Goal: Task Accomplishment & Management: Manage account settings

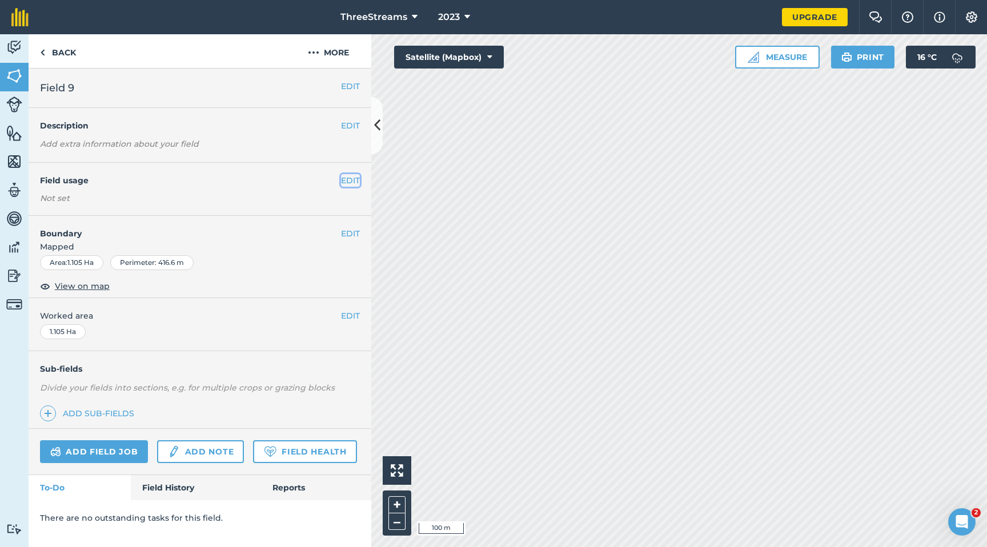
click at [350, 183] on button "EDIT" at bounding box center [350, 180] width 19 height 13
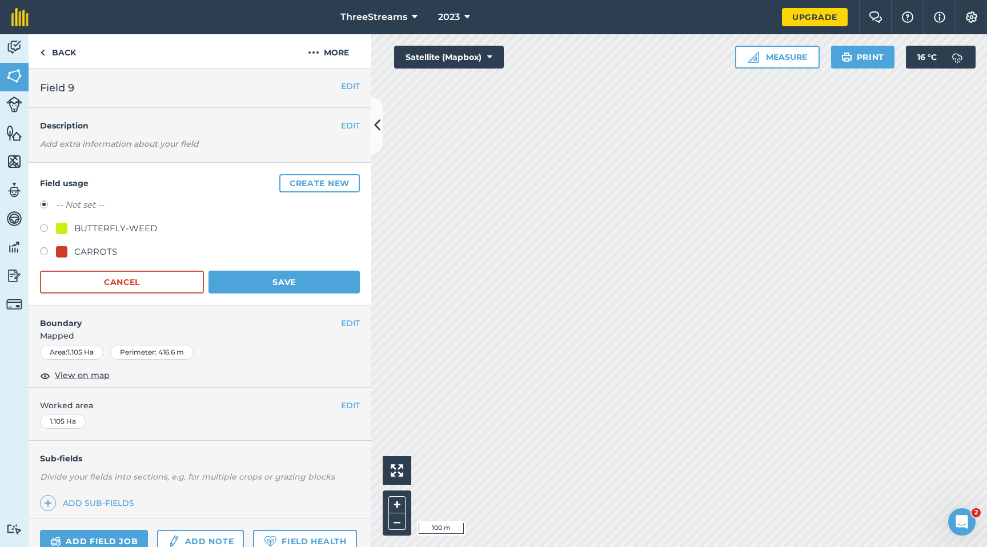
click at [63, 249] on div at bounding box center [61, 251] width 11 height 11
radio input "true"
radio input "false"
click at [283, 279] on button "Save" at bounding box center [283, 282] width 151 height 23
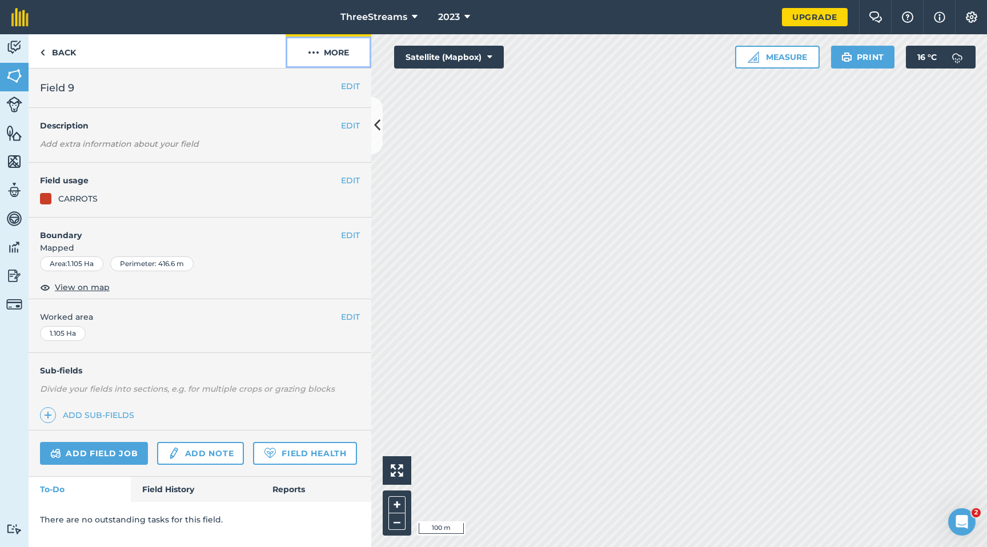
click at [308, 55] on img at bounding box center [313, 53] width 11 height 14
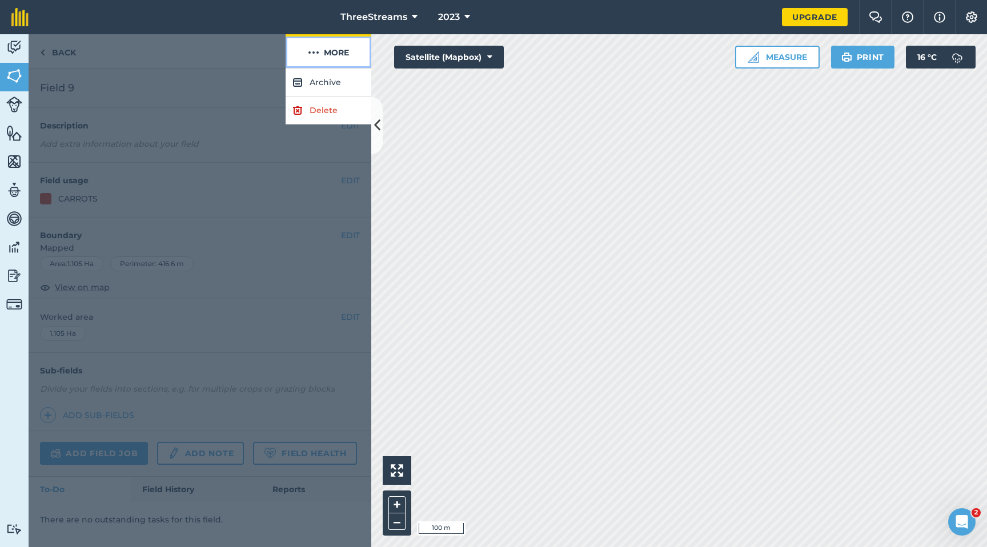
click at [308, 55] on img at bounding box center [313, 53] width 11 height 14
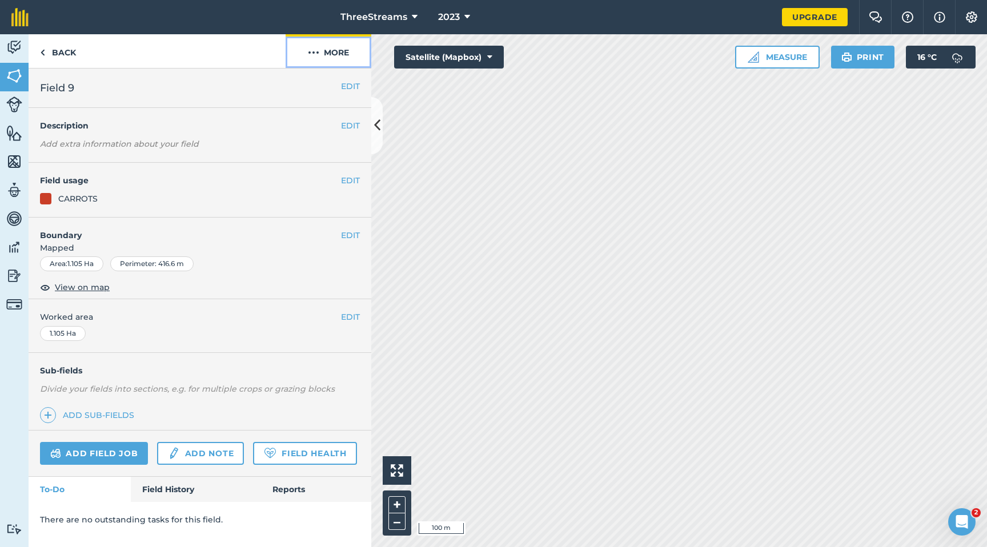
click at [306, 58] on button "More" at bounding box center [329, 51] width 86 height 34
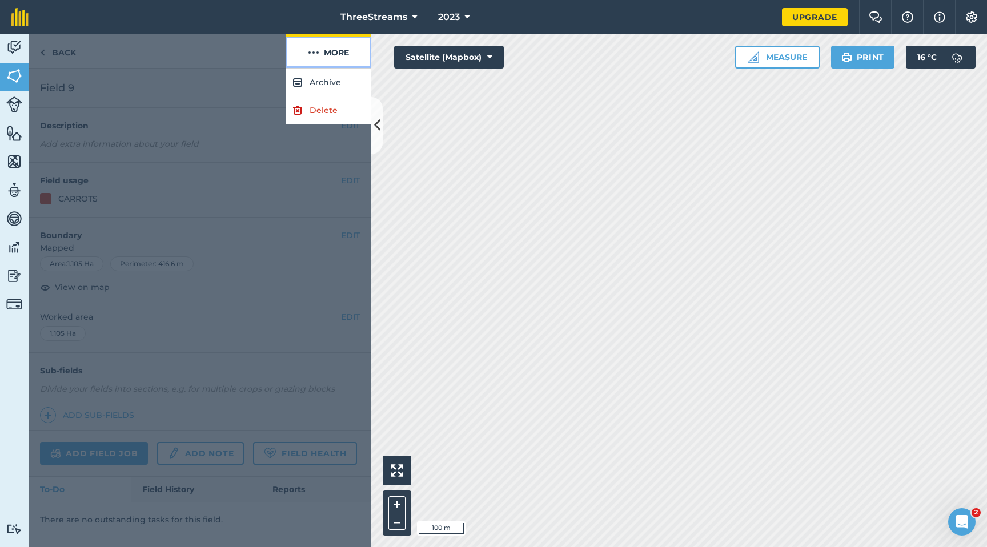
click at [306, 57] on button "More" at bounding box center [329, 51] width 86 height 34
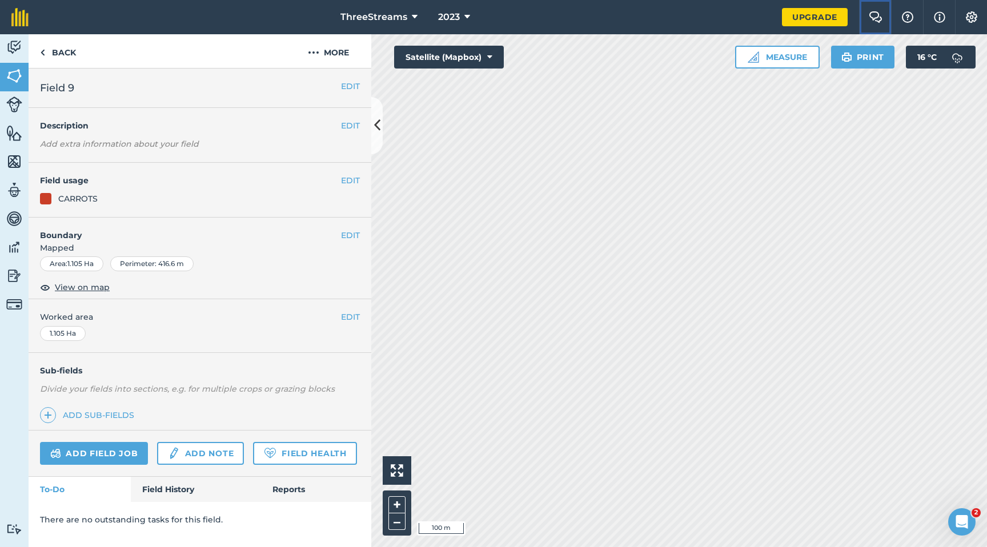
click at [881, 18] on img at bounding box center [876, 16] width 14 height 11
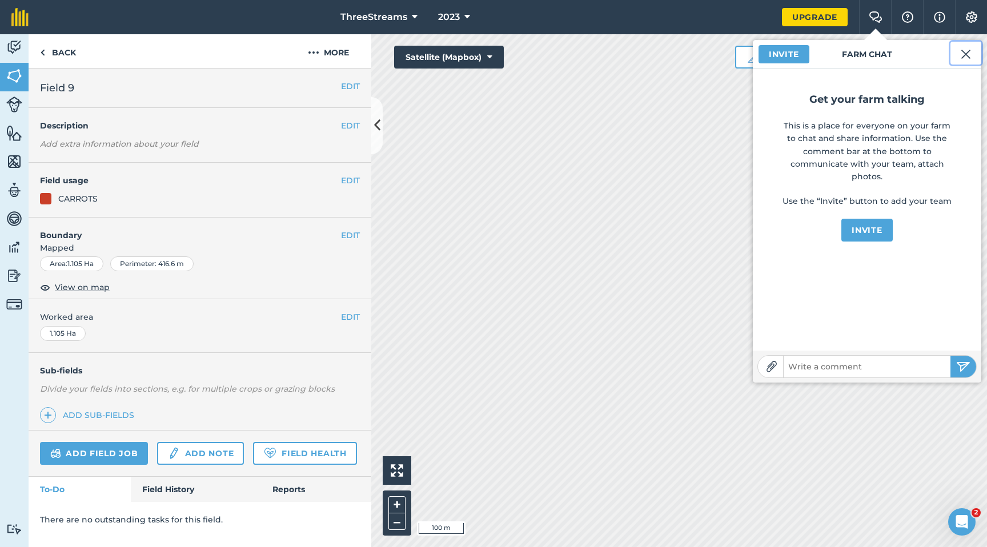
click at [961, 54] on img at bounding box center [966, 54] width 10 height 14
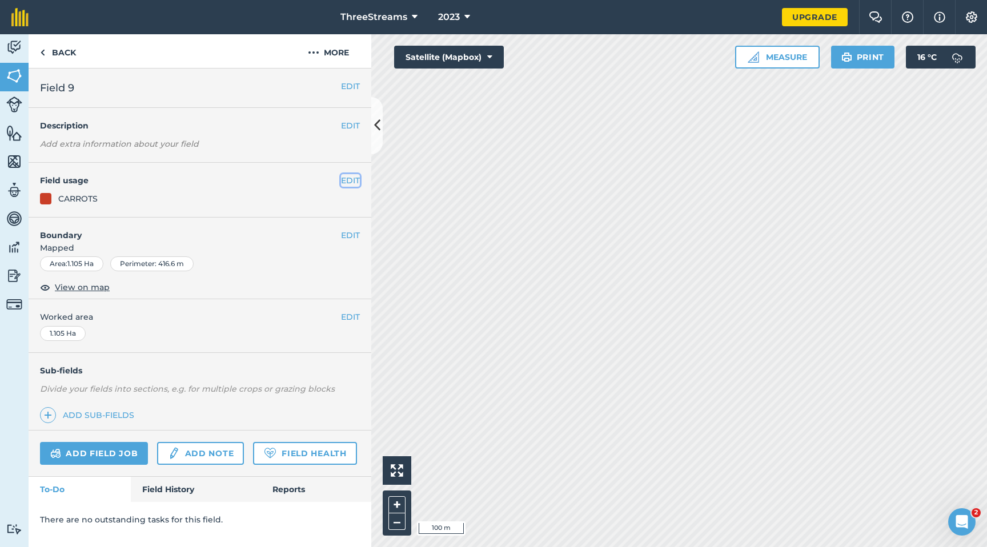
click at [346, 184] on button "EDIT" at bounding box center [350, 180] width 19 height 13
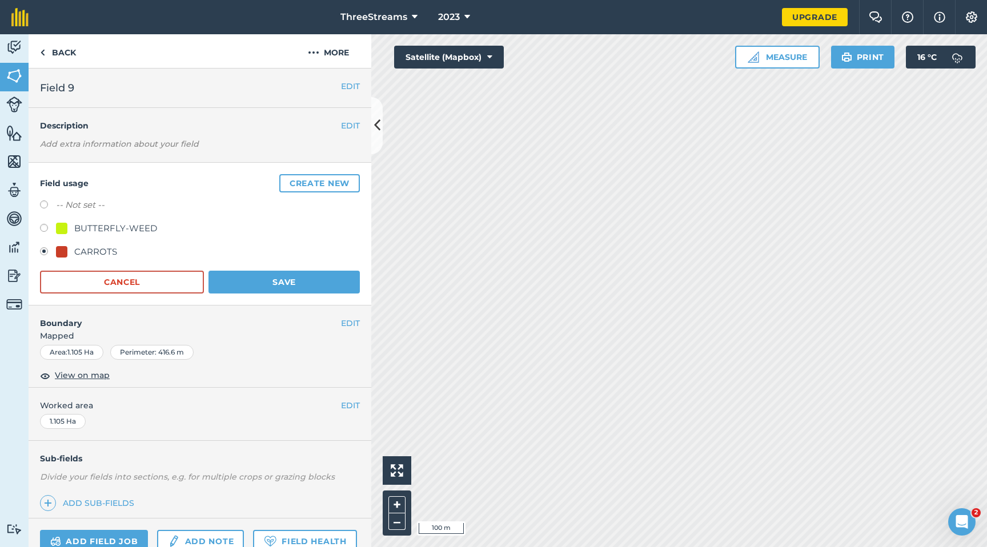
click at [95, 253] on div "CARROTS" at bounding box center [95, 252] width 43 height 14
click at [113, 288] on button "Cancel" at bounding box center [122, 282] width 164 height 23
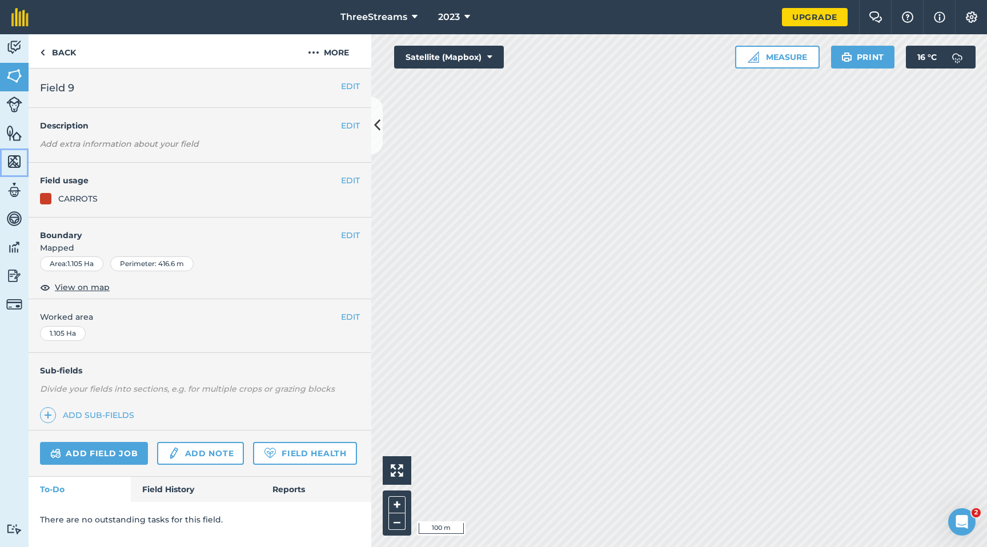
click at [11, 160] on img at bounding box center [14, 161] width 16 height 17
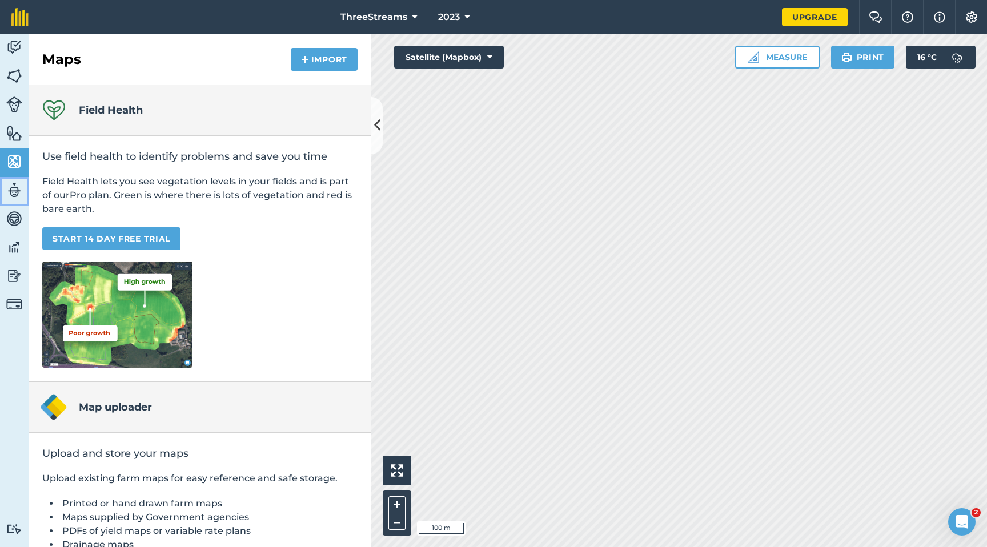
click at [16, 184] on img at bounding box center [14, 190] width 16 height 17
select select "MEMBER"
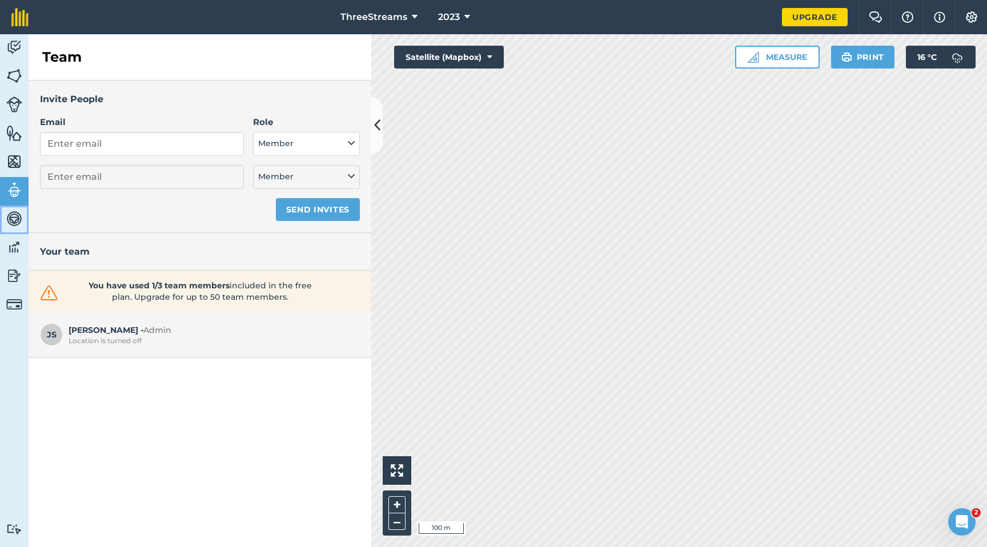
click at [21, 218] on img at bounding box center [14, 218] width 16 height 17
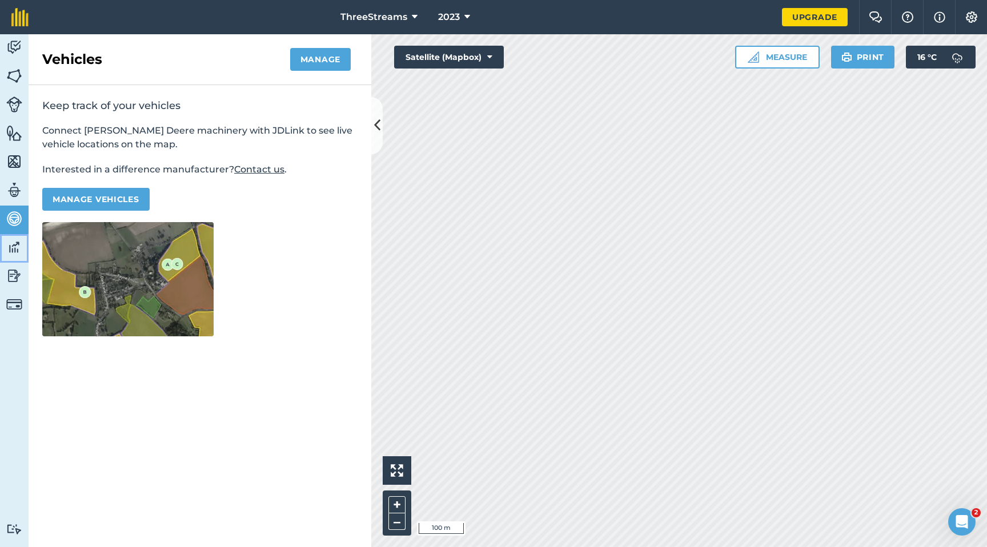
click at [17, 250] on img at bounding box center [14, 247] width 16 height 17
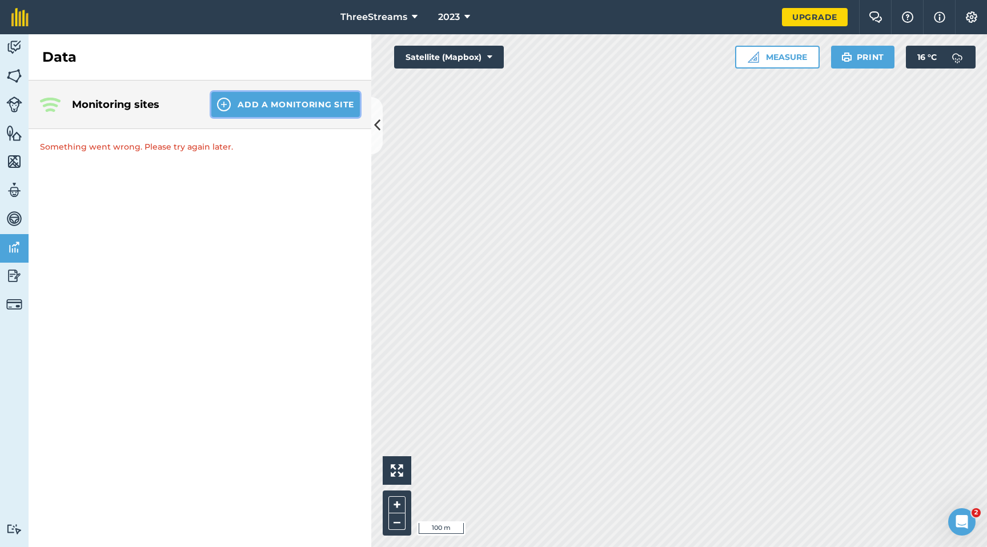
click at [249, 106] on button "Add a Monitoring Site" at bounding box center [285, 104] width 148 height 25
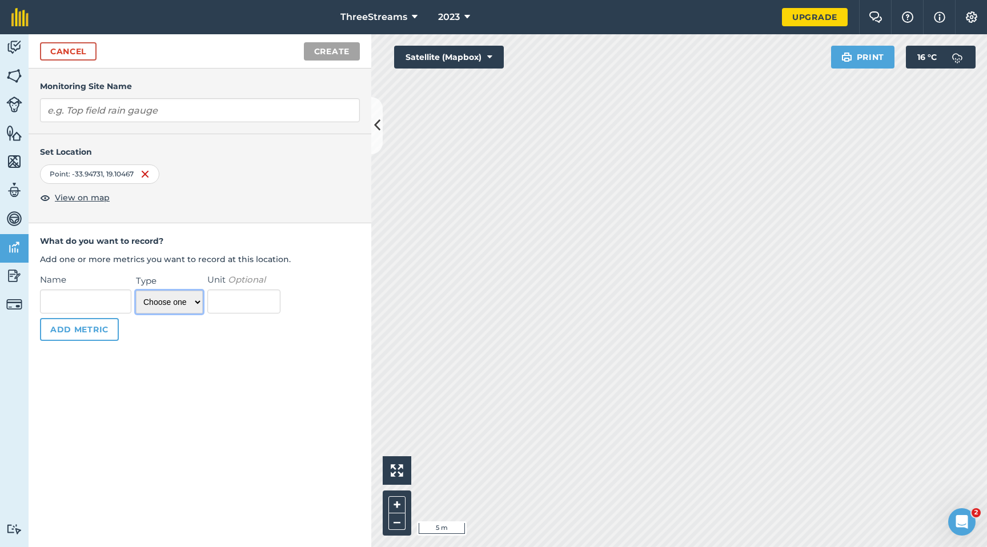
click at [182, 304] on select "Choose one Temperature Percentage Number Text" at bounding box center [169, 302] width 67 height 23
select select "temperature"
click at [136, 291] on select "Choose one Temperature Percentage Number Text" at bounding box center [169, 302] width 67 height 23
click at [17, 278] on img at bounding box center [14, 275] width 16 height 17
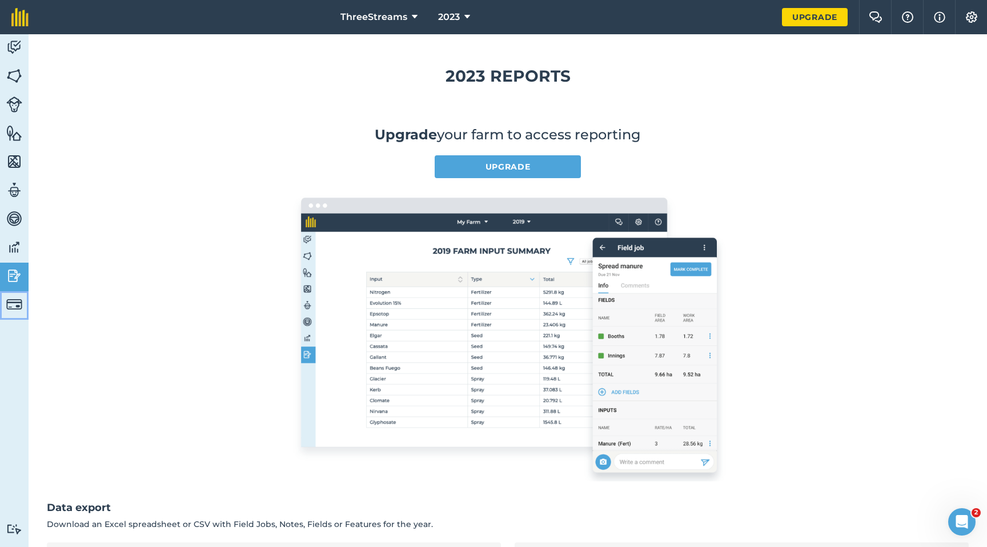
click at [18, 298] on img at bounding box center [14, 304] width 16 height 16
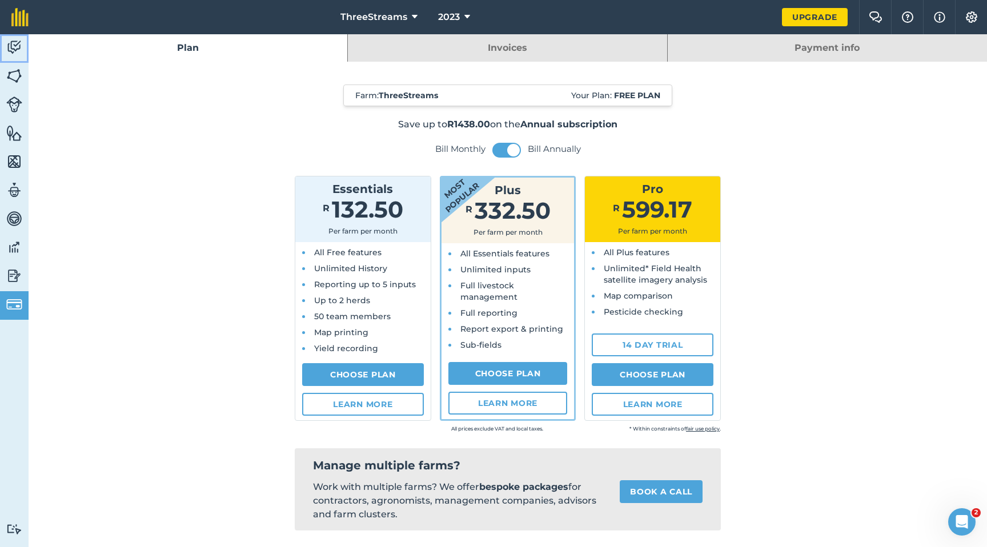
click at [9, 50] on img at bounding box center [14, 47] width 16 height 17
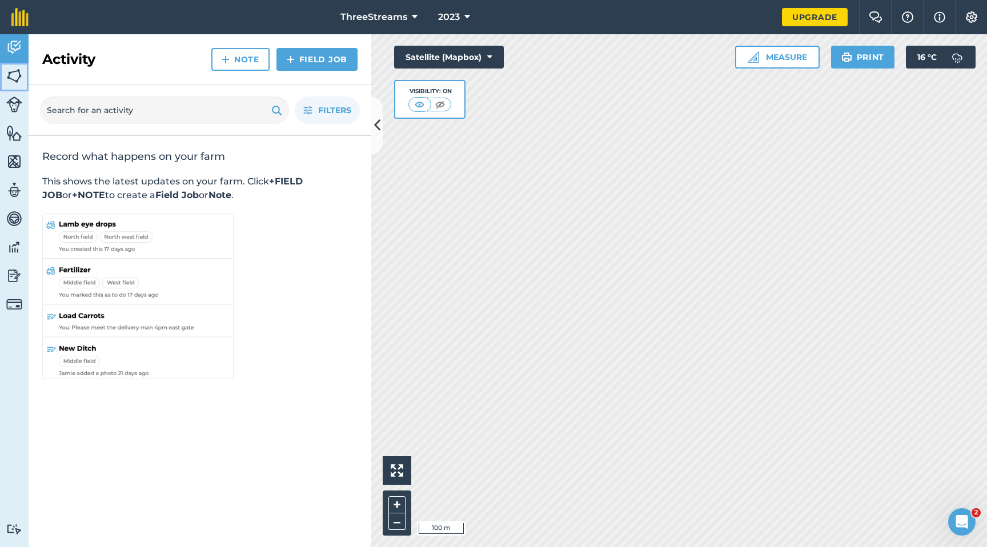
click at [9, 77] on img at bounding box center [14, 75] width 16 height 17
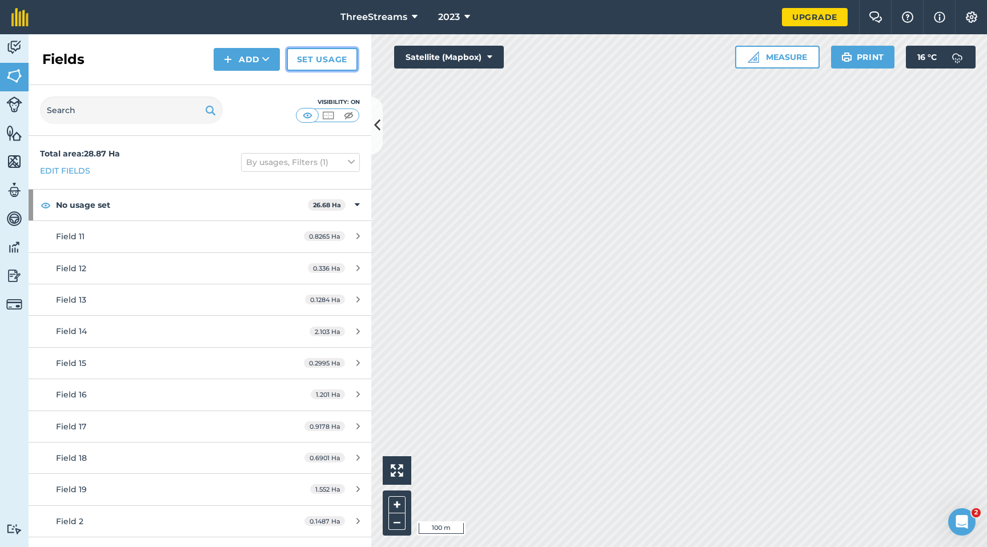
click at [336, 62] on link "Set usage" at bounding box center [322, 59] width 71 height 23
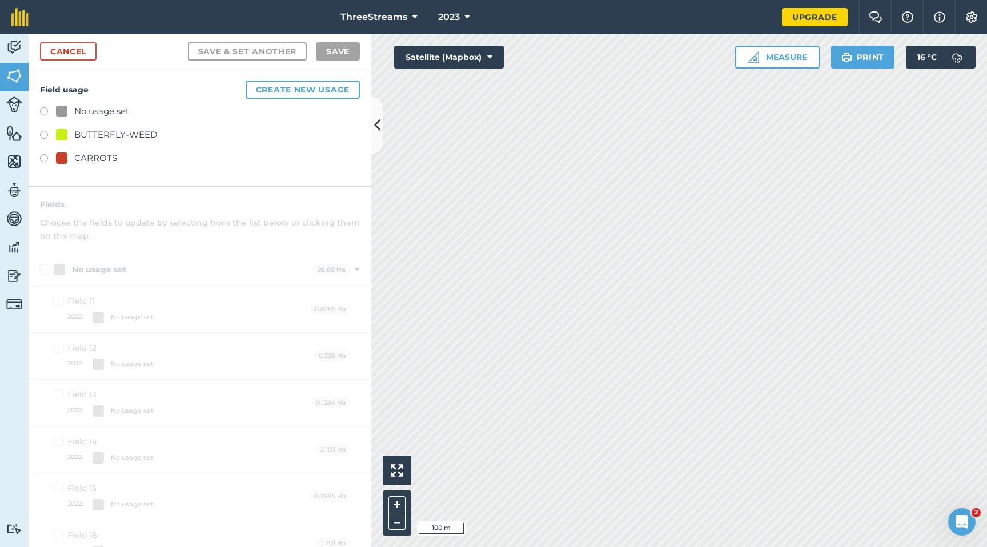
click at [124, 134] on div "BUTTERFLY-WEED" at bounding box center [115, 135] width 83 height 14
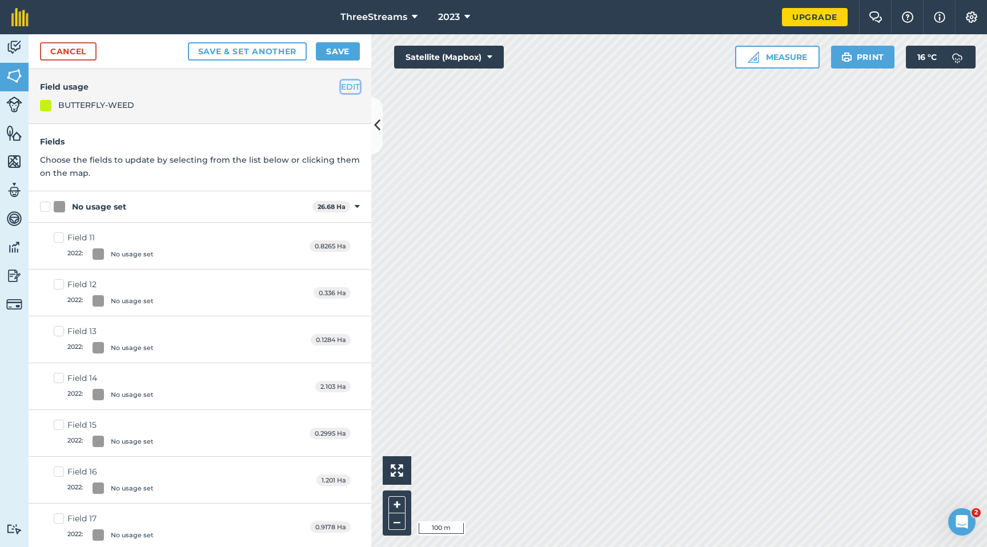
click at [346, 87] on button "EDIT" at bounding box center [350, 87] width 19 height 13
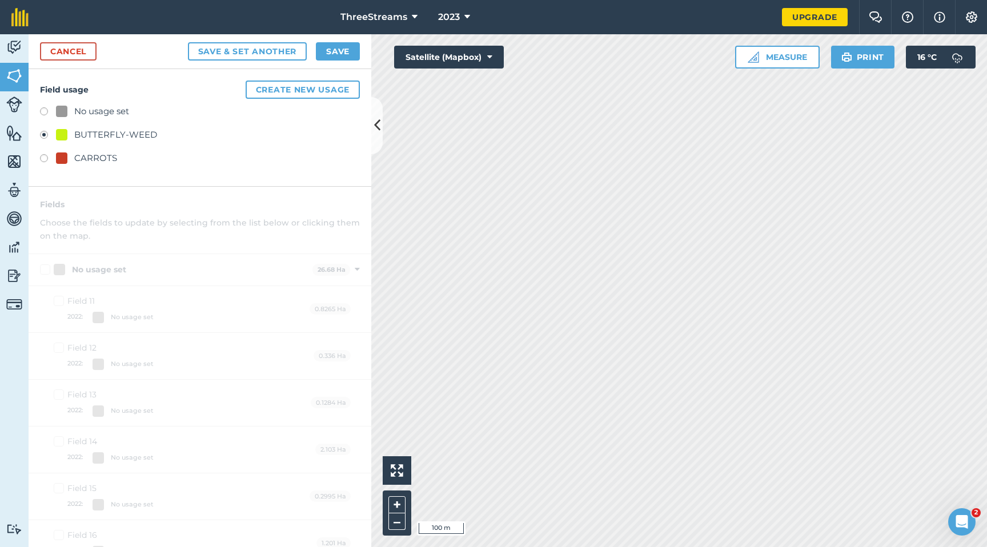
click at [86, 160] on div "CARROTS" at bounding box center [95, 158] width 43 height 14
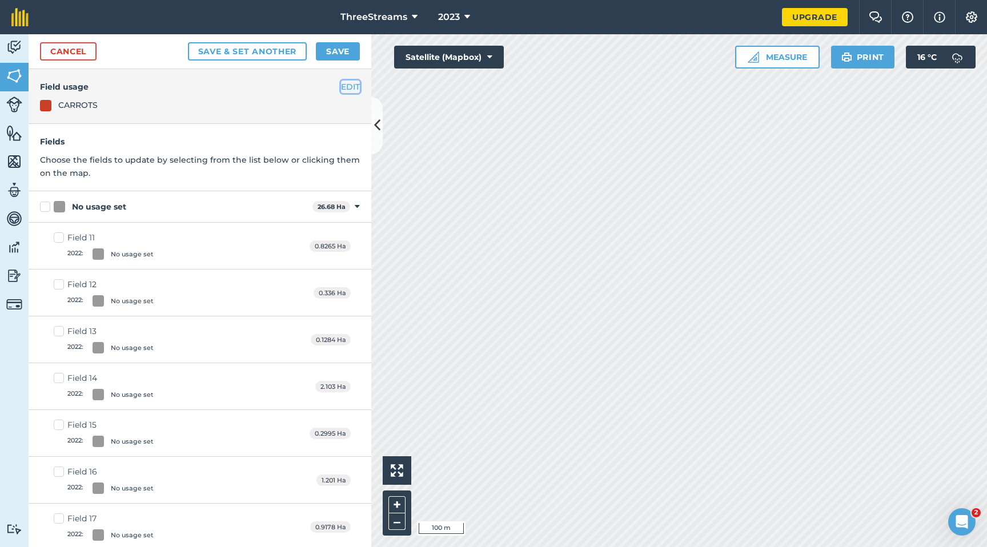
click at [342, 86] on button "EDIT" at bounding box center [350, 87] width 19 height 13
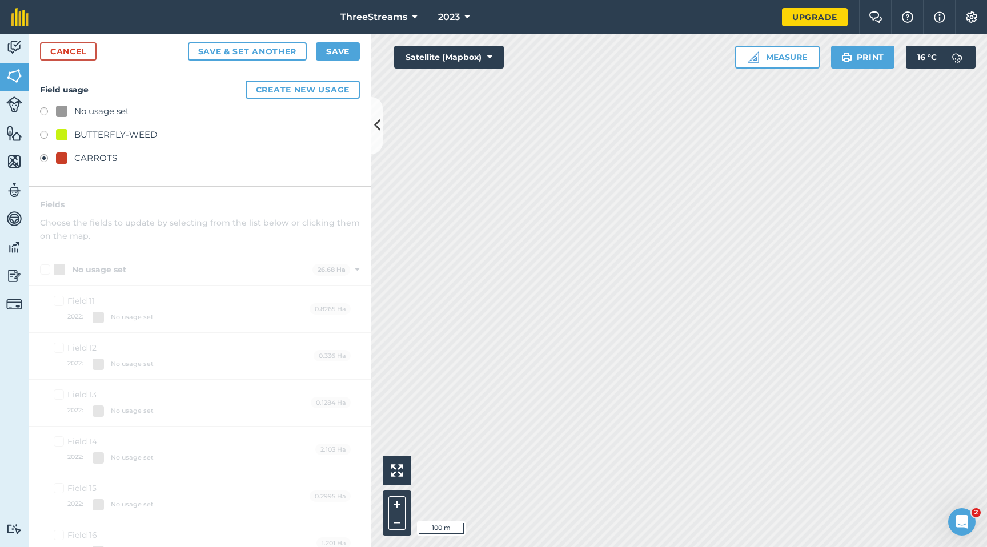
click at [96, 130] on div "BUTTERFLY-WEED" at bounding box center [115, 135] width 83 height 14
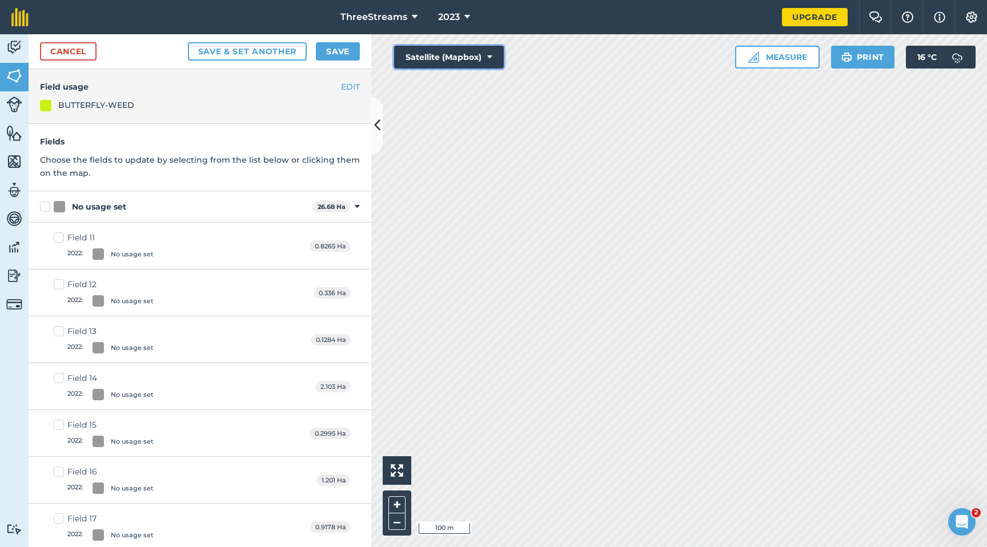
click at [462, 48] on button "Satellite (Mapbox)" at bounding box center [449, 57] width 110 height 23
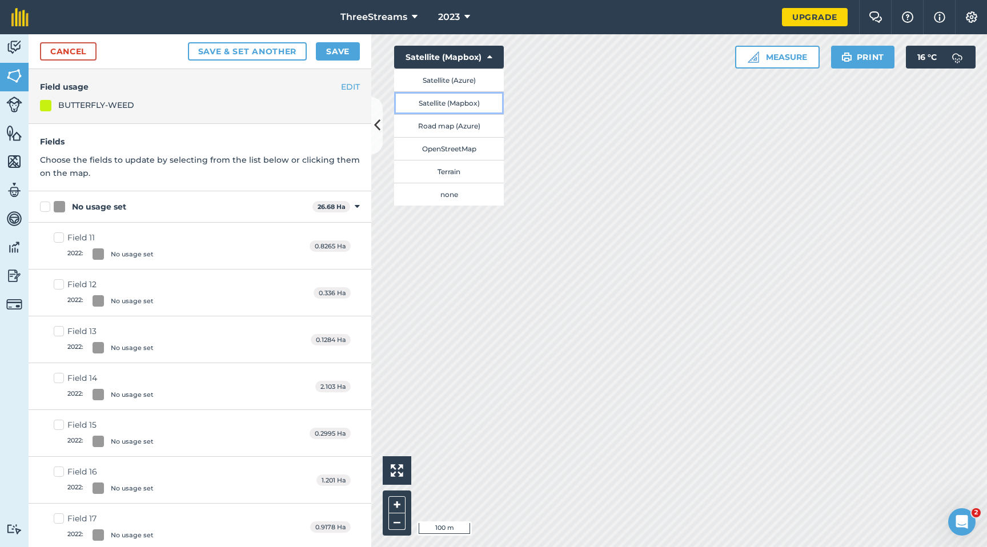
click at [467, 106] on button "Satellite (Mapbox)" at bounding box center [449, 102] width 110 height 23
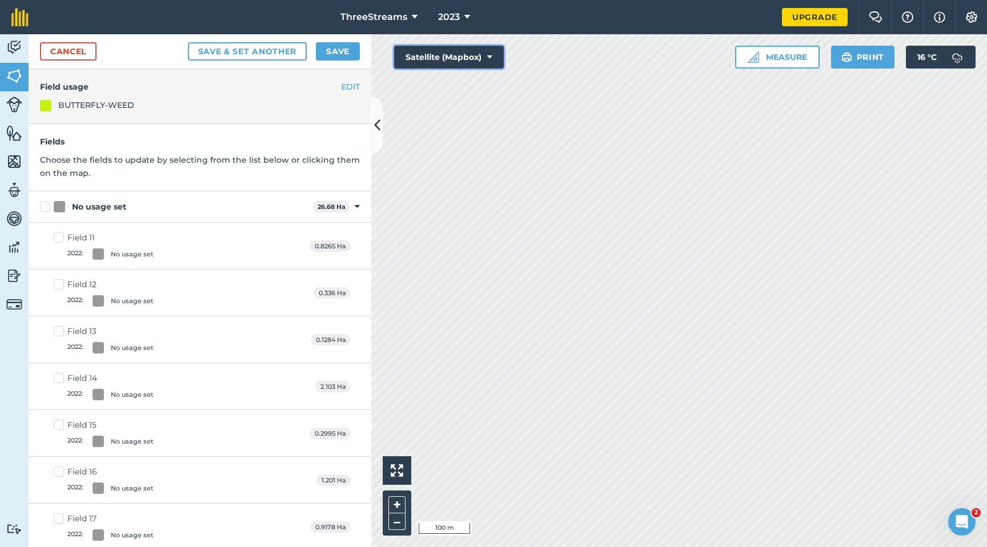
click at [449, 54] on button "Satellite (Mapbox)" at bounding box center [449, 57] width 110 height 23
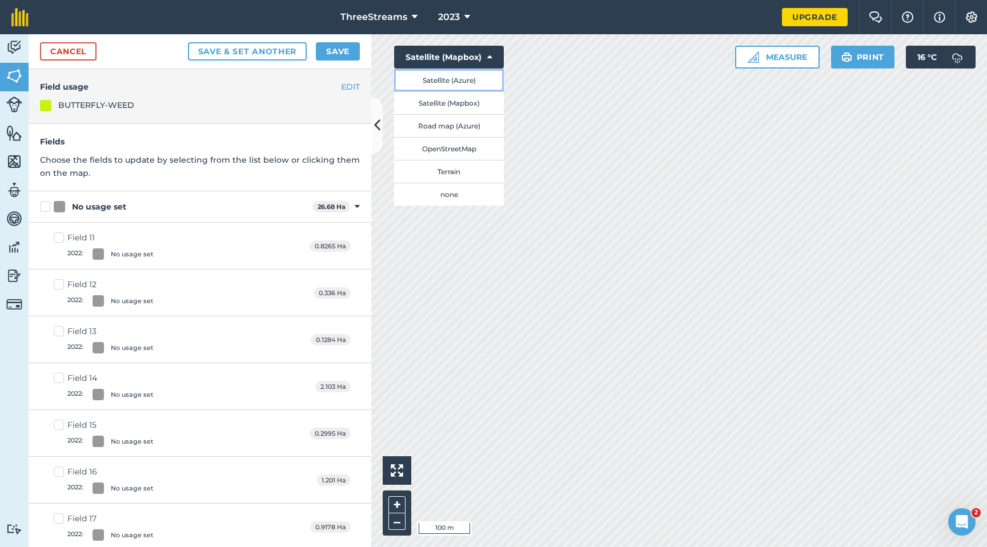
click at [462, 79] on button "Satellite (Azure)" at bounding box center [449, 80] width 110 height 23
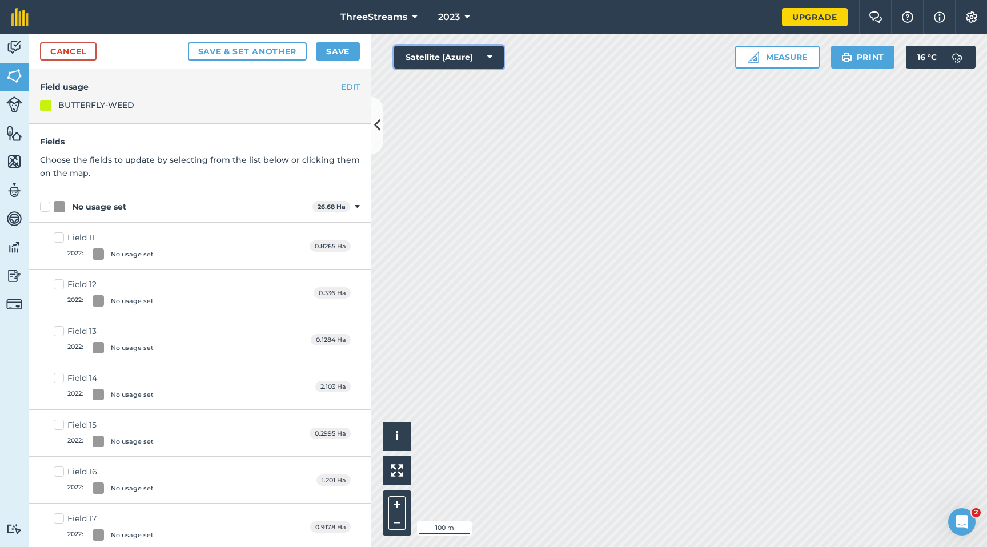
click at [451, 58] on button "Satellite (Azure)" at bounding box center [449, 57] width 110 height 23
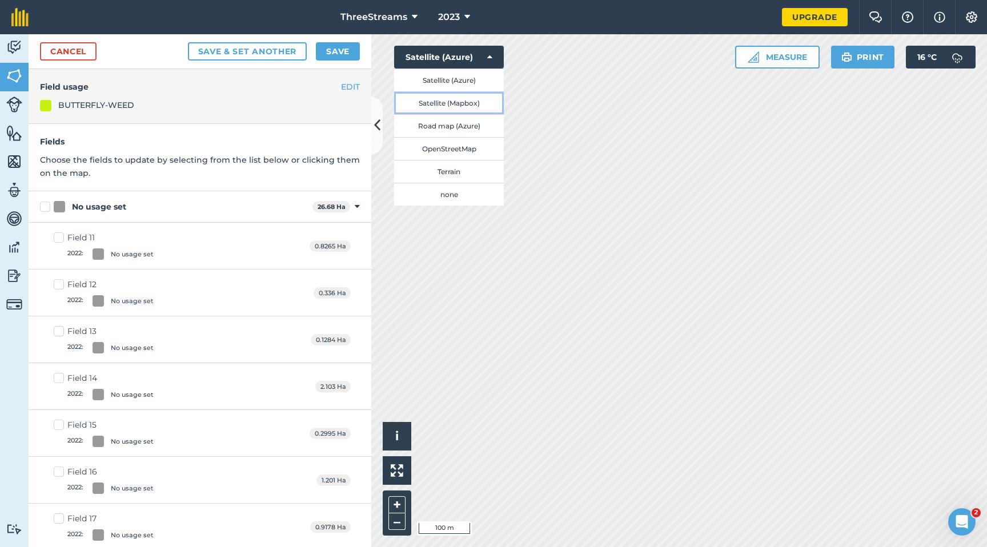
click at [457, 106] on button "Satellite (Mapbox)" at bounding box center [449, 102] width 110 height 23
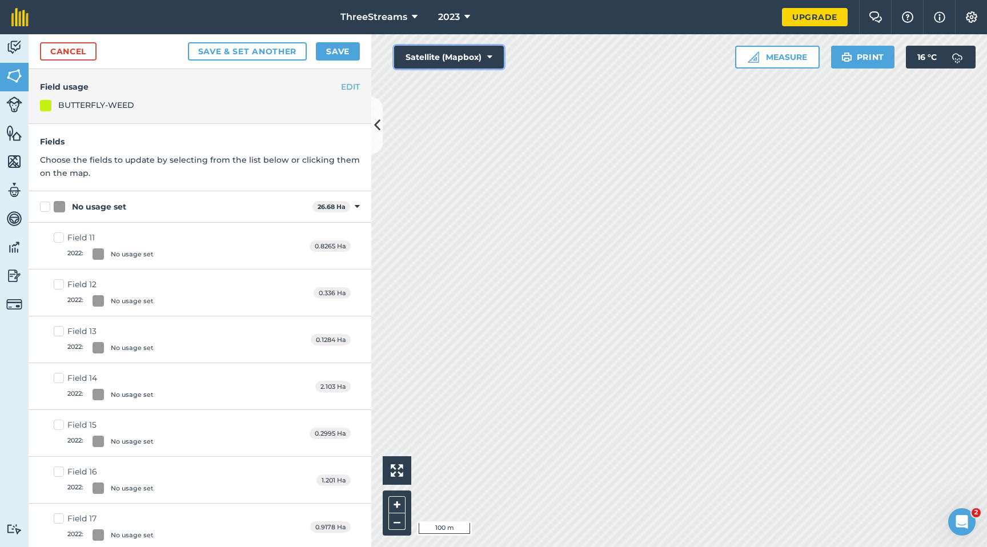
click at [445, 61] on button "Satellite (Mapbox)" at bounding box center [449, 57] width 110 height 23
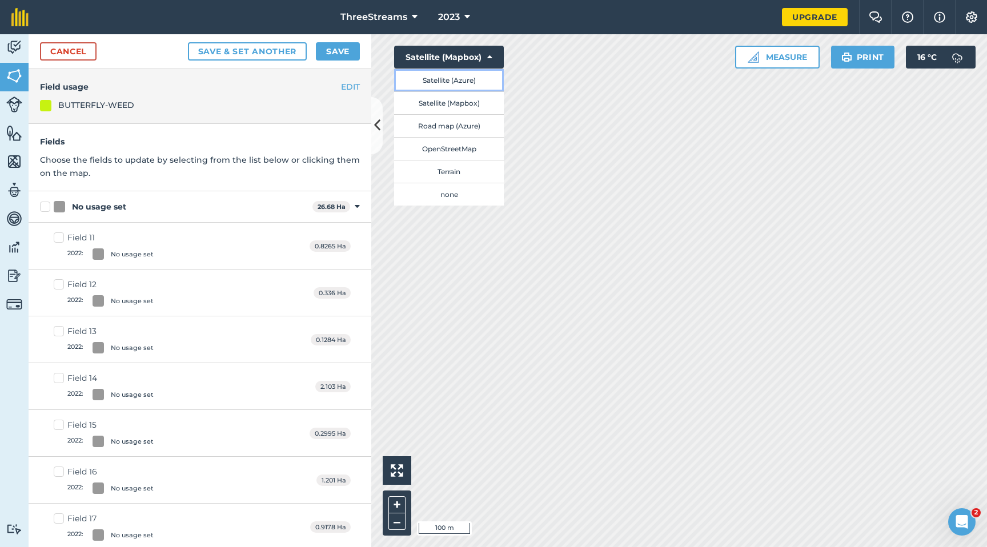
click at [447, 82] on button "Satellite (Azure)" at bounding box center [449, 80] width 110 height 23
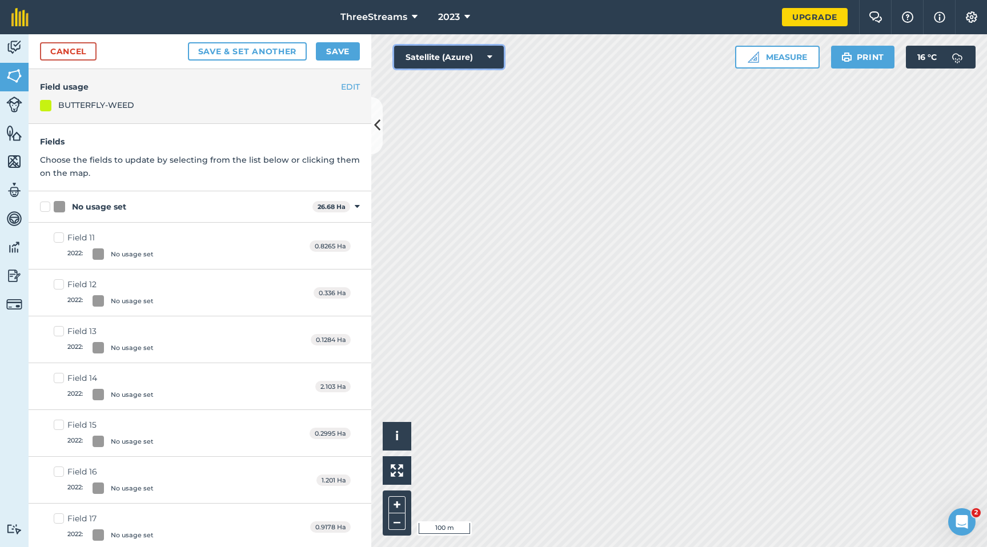
click at [447, 66] on button "Satellite (Azure)" at bounding box center [449, 57] width 110 height 23
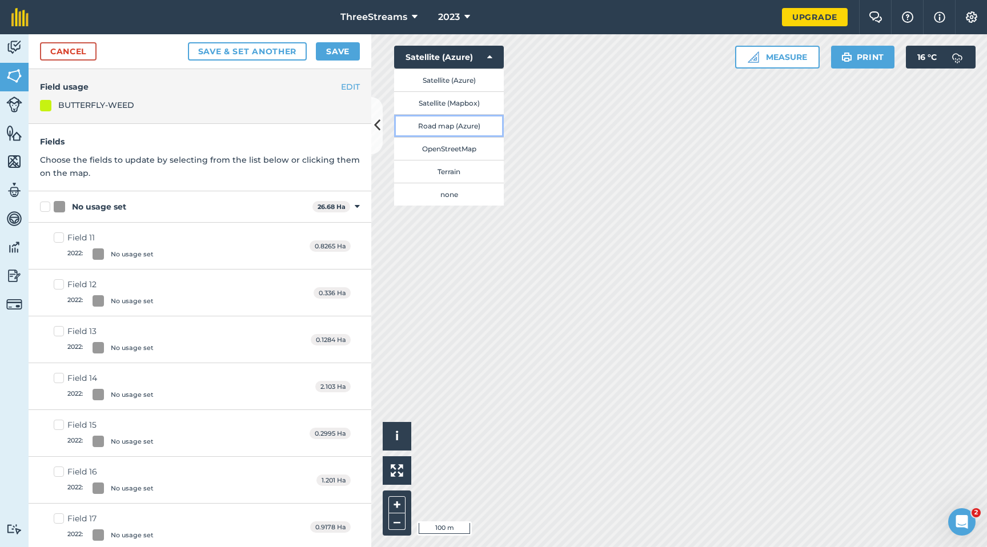
click at [449, 126] on button "Road map (Azure)" at bounding box center [449, 125] width 110 height 23
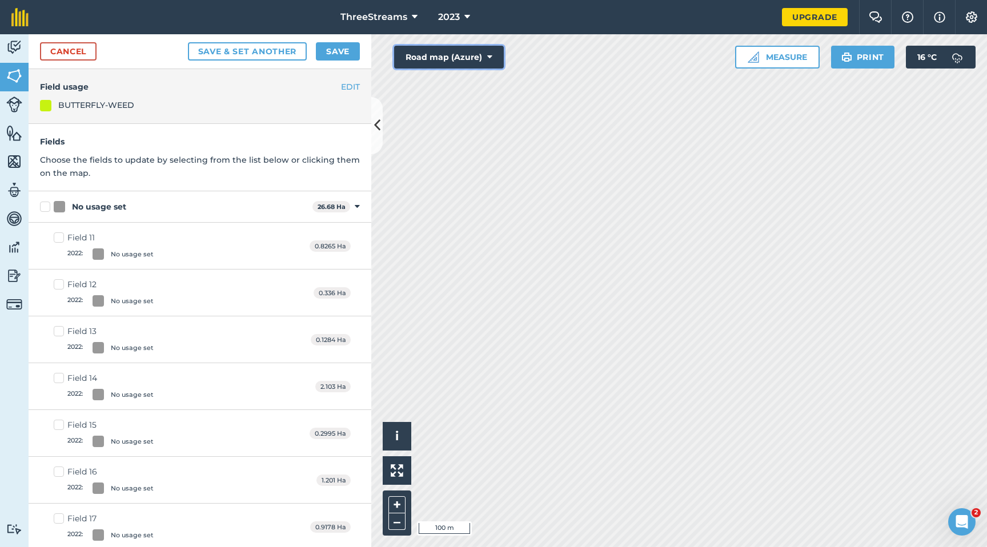
click at [447, 59] on button "Road map (Azure)" at bounding box center [449, 57] width 110 height 23
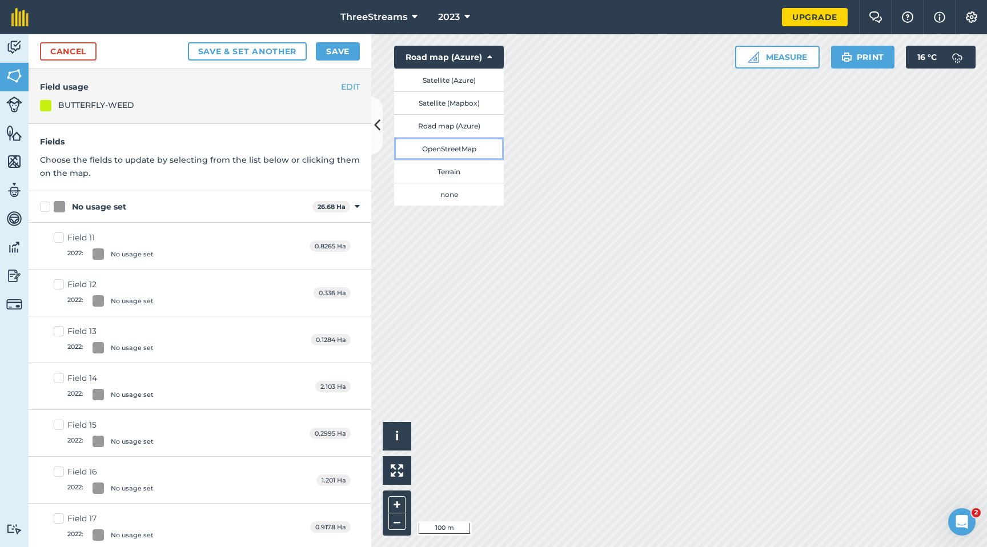
click at [459, 150] on button "OpenStreetMap" at bounding box center [449, 148] width 110 height 23
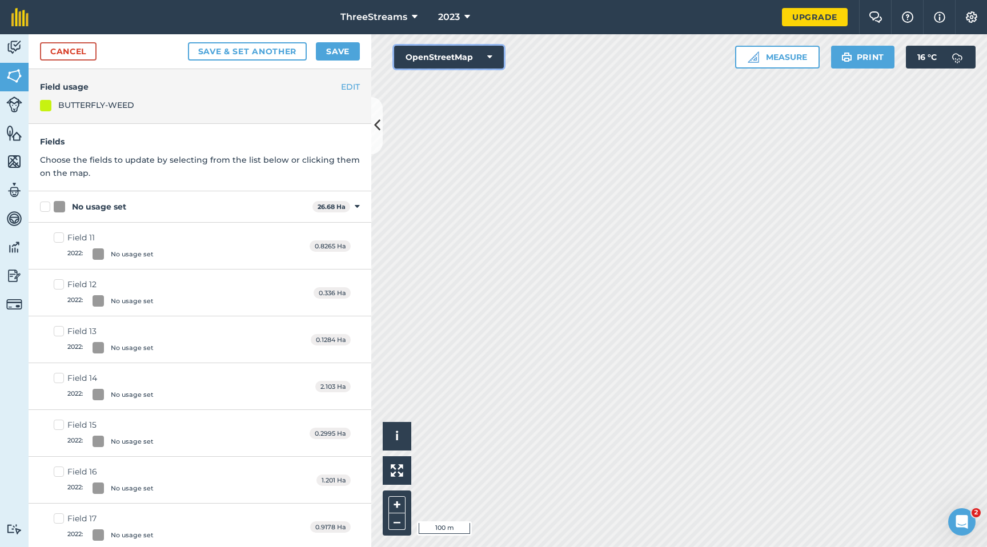
click at [448, 65] on button "OpenStreetMap" at bounding box center [449, 57] width 110 height 23
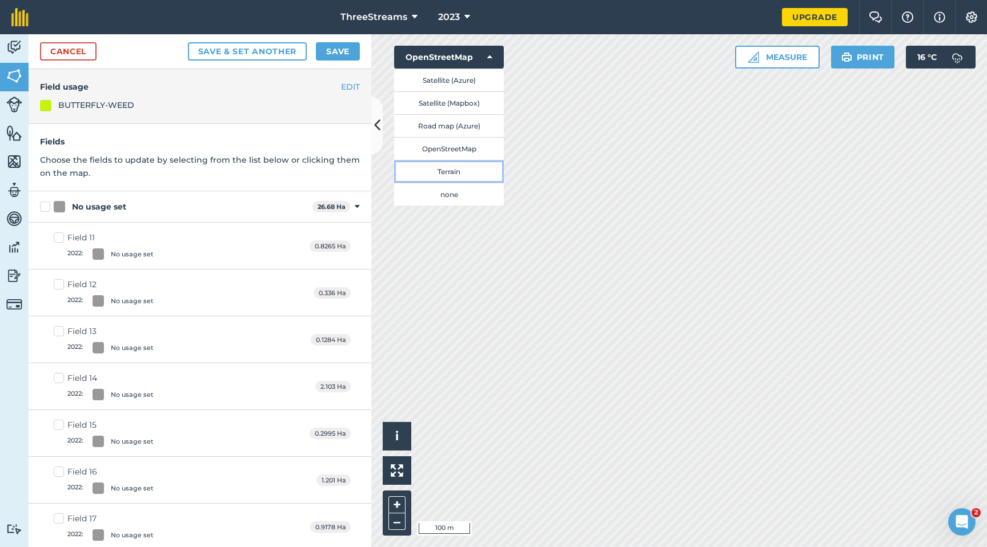
click at [449, 174] on button "Terrain" at bounding box center [449, 171] width 110 height 23
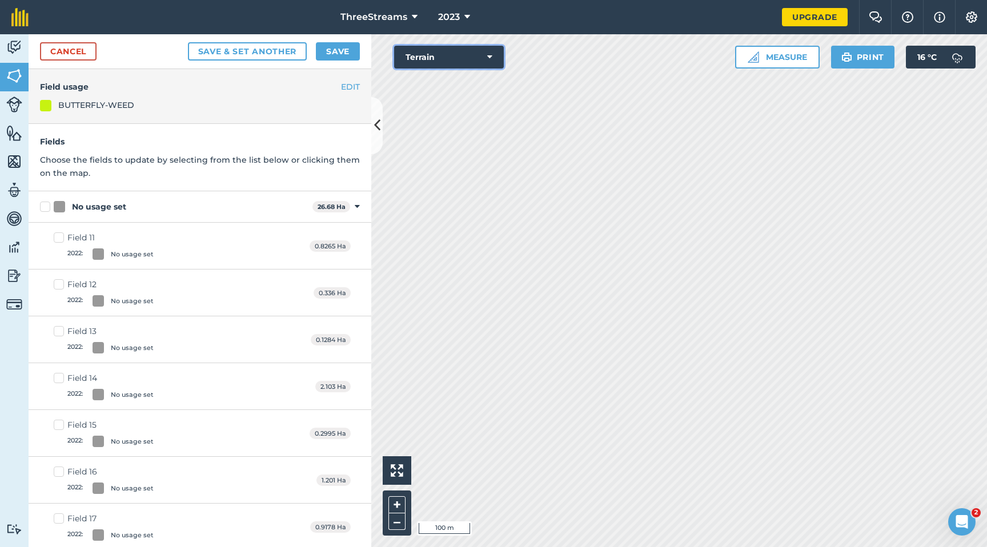
click at [450, 54] on button "Terrain" at bounding box center [449, 57] width 110 height 23
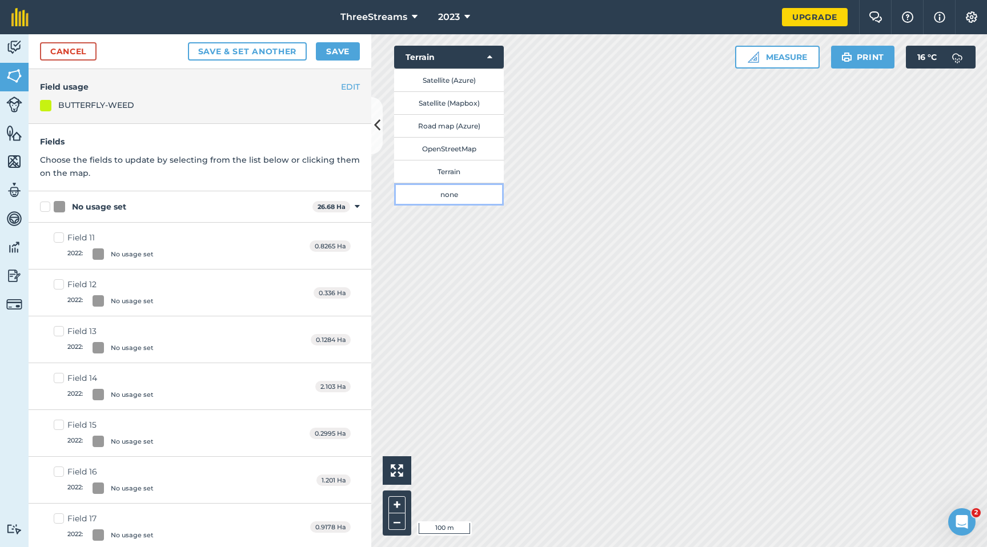
click at [468, 192] on button "none" at bounding box center [449, 194] width 110 height 23
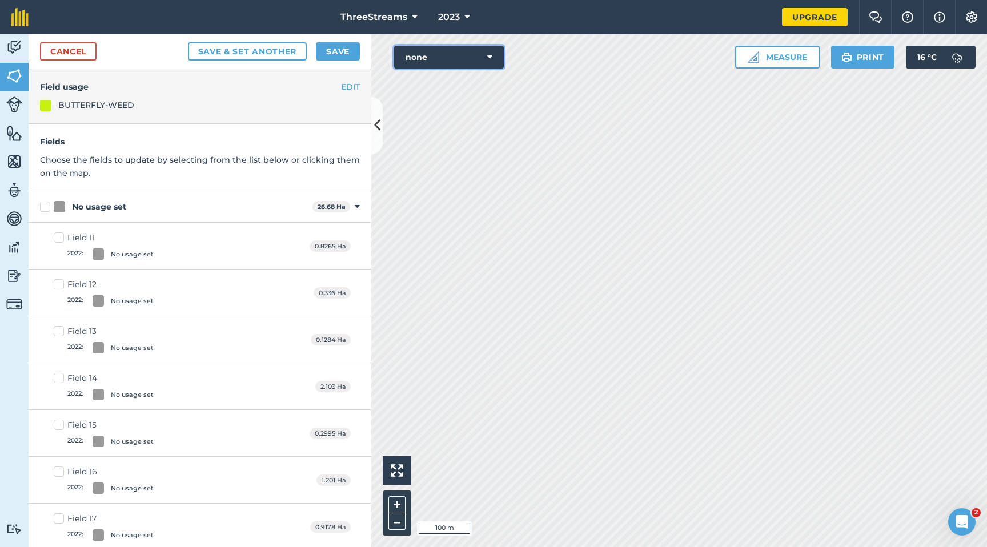
click at [459, 65] on button "none" at bounding box center [449, 57] width 110 height 23
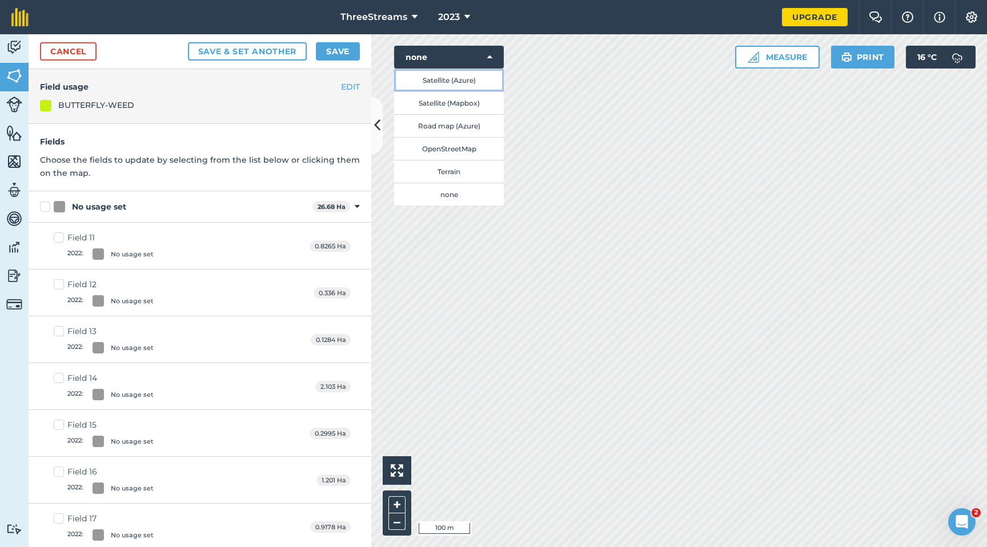
click at [455, 76] on button "Satellite (Azure)" at bounding box center [449, 80] width 110 height 23
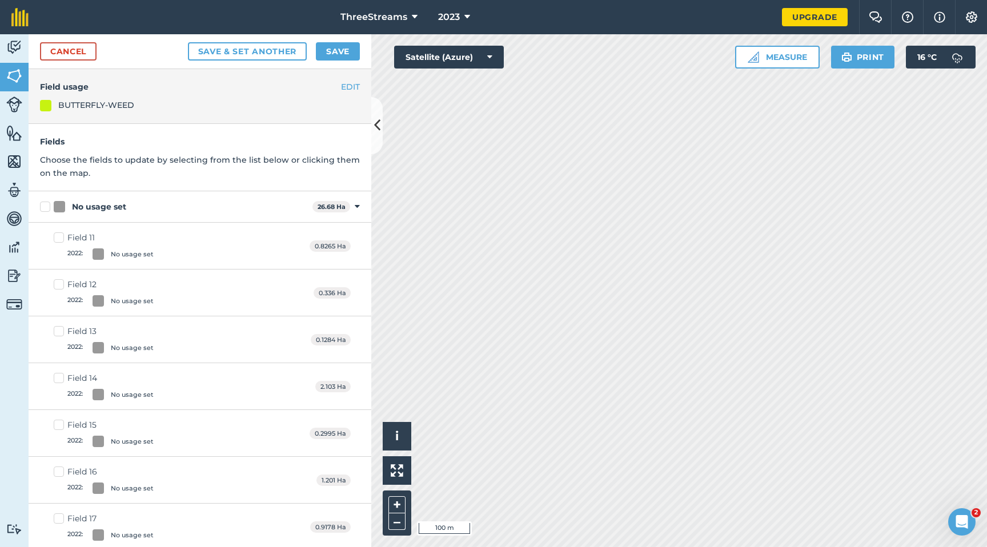
click at [193, 251] on div "Field 11 2022 : No usage set 0.8265 Ha" at bounding box center [200, 246] width 343 height 47
click at [198, 264] on div "Field 11 2022 : No usage set 0.8265 Ha" at bounding box center [200, 246] width 343 height 47
click at [59, 239] on label "Field 11 2022 : No usage set" at bounding box center [104, 246] width 100 height 28
click at [59, 239] on input "Field 11 2022 : No usage set" at bounding box center [57, 235] width 7 height 7
checkbox input "true"
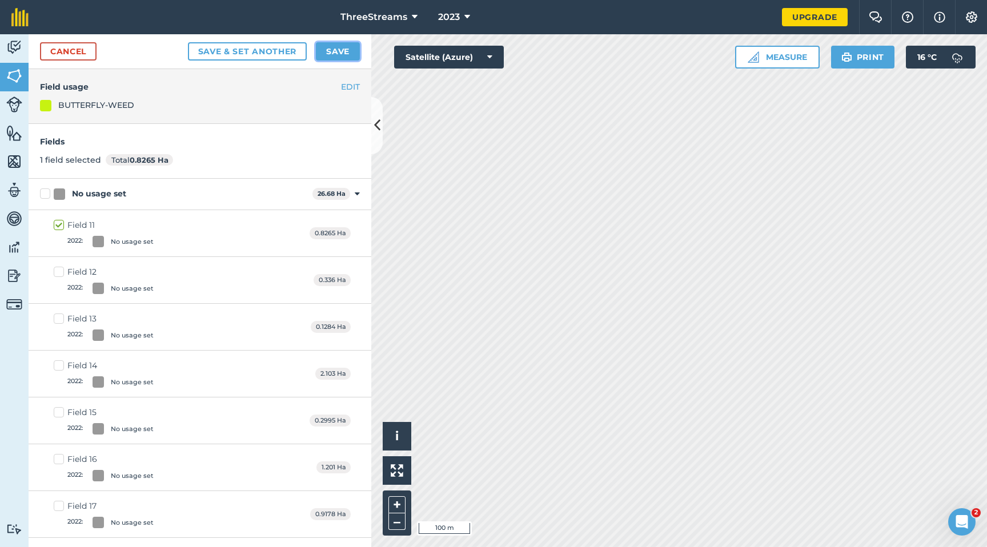
click at [341, 54] on button "Save" at bounding box center [338, 51] width 44 height 18
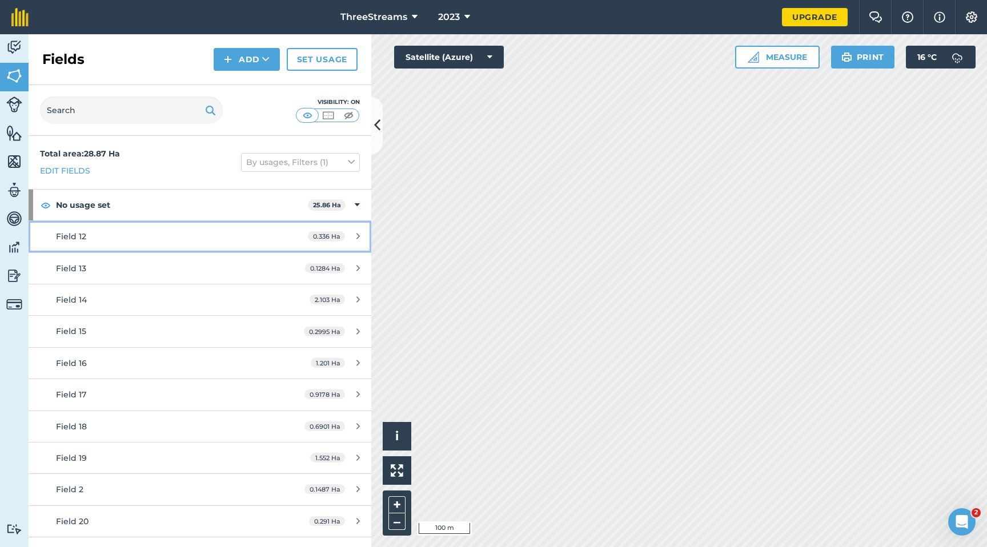
click at [354, 230] on link "Field 12 0.336 Ha" at bounding box center [200, 236] width 343 height 31
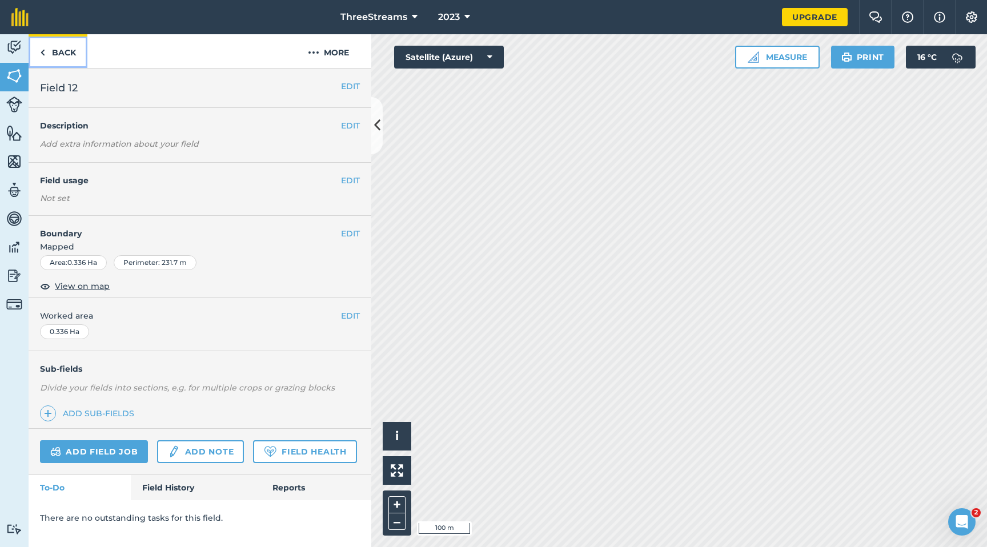
click at [48, 54] on link "Back" at bounding box center [58, 51] width 59 height 34
